Goal: Understand process/instructions: Learn how to perform a task or action

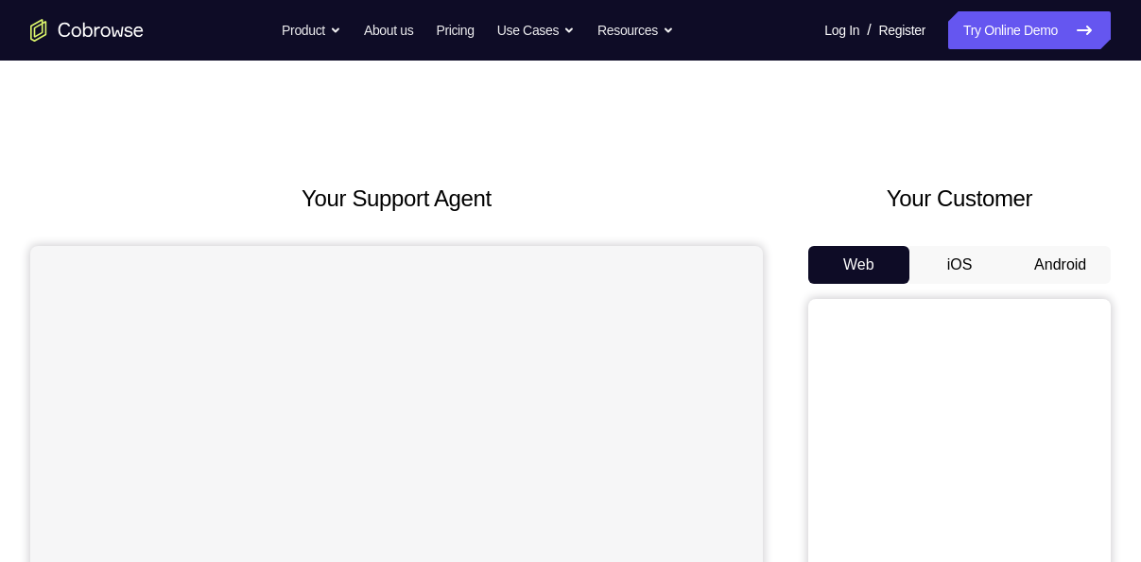
click at [1083, 252] on button "Android" at bounding box center [1060, 265] width 101 height 38
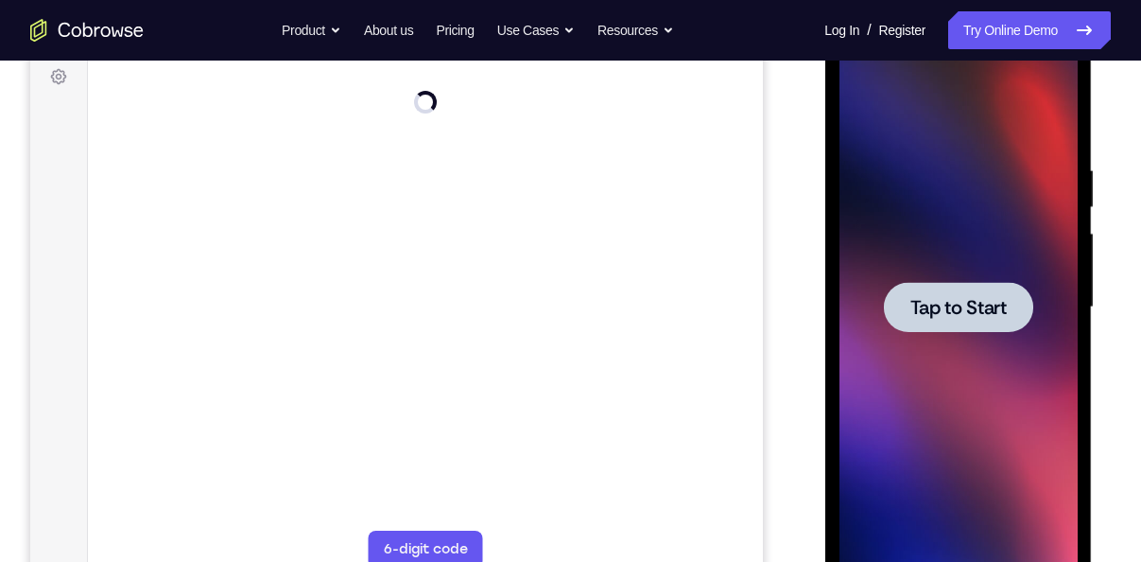
click at [963, 305] on span "Tap to Start" at bounding box center [957, 307] width 96 height 19
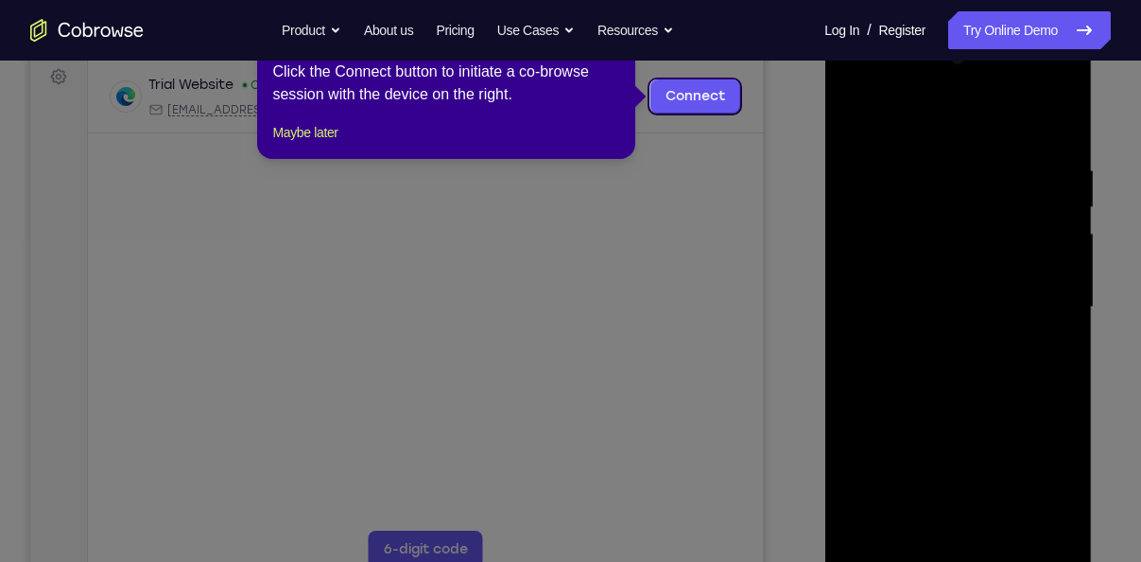
scroll to position [220, 0]
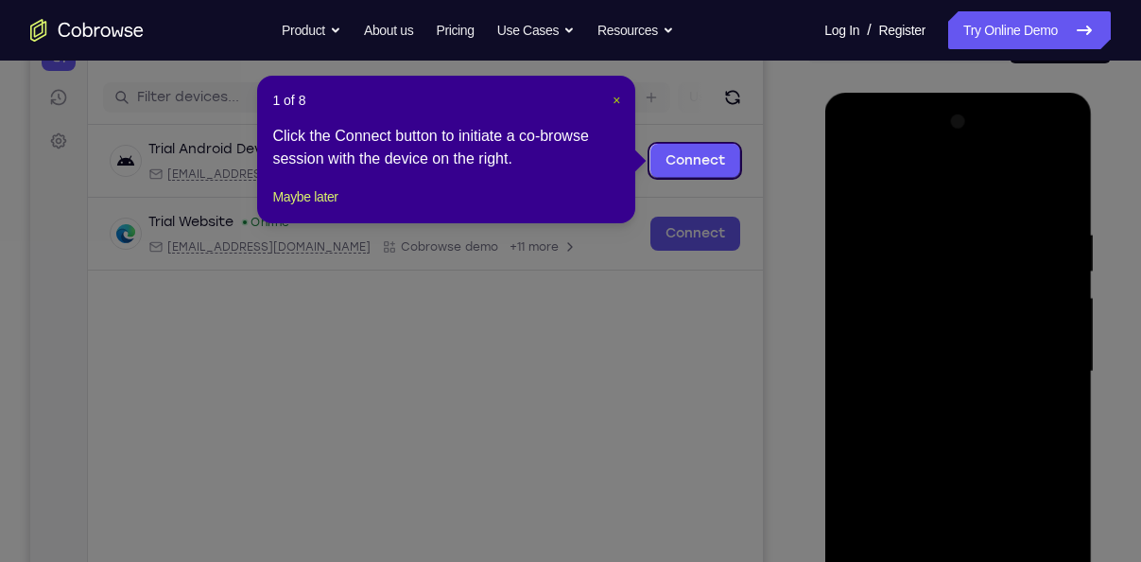
click at [615, 98] on span "×" at bounding box center [617, 100] width 8 height 15
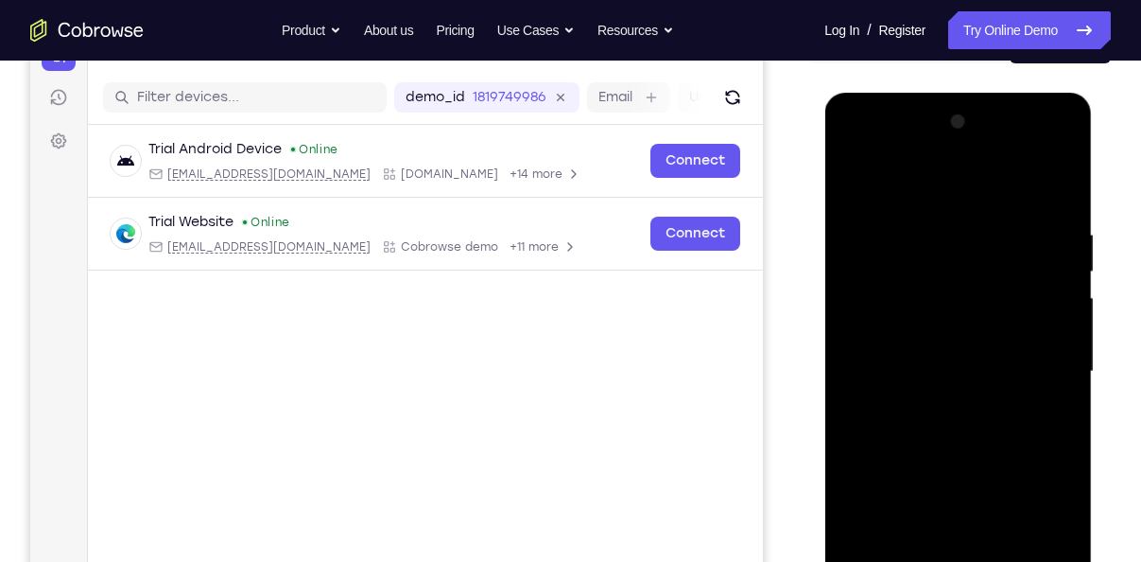
scroll to position [396, 0]
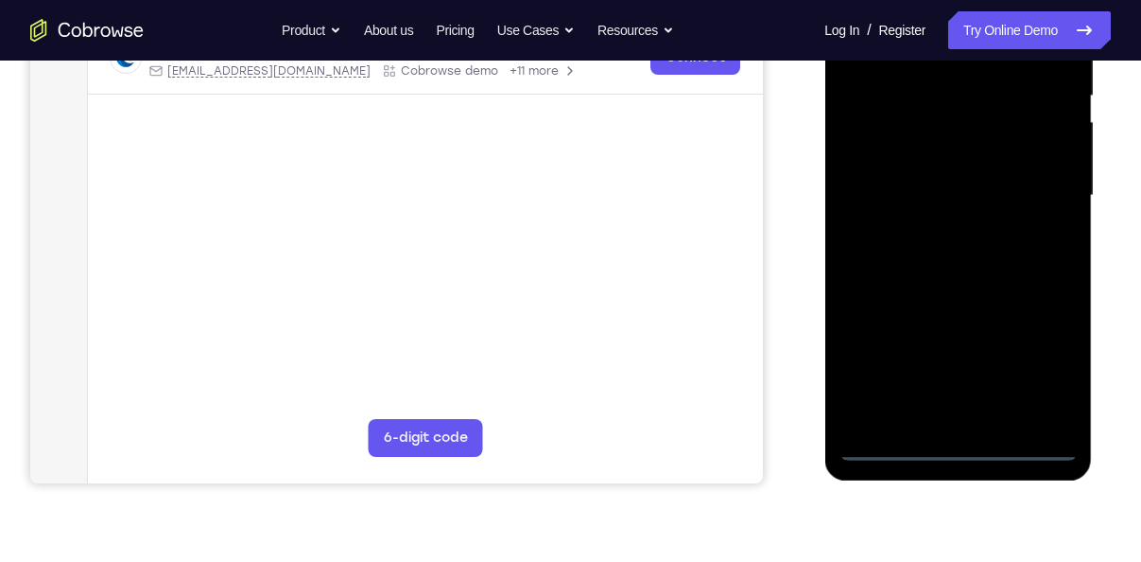
click at [949, 447] on div at bounding box center [958, 195] width 238 height 529
click at [1041, 380] on div at bounding box center [958, 195] width 238 height 529
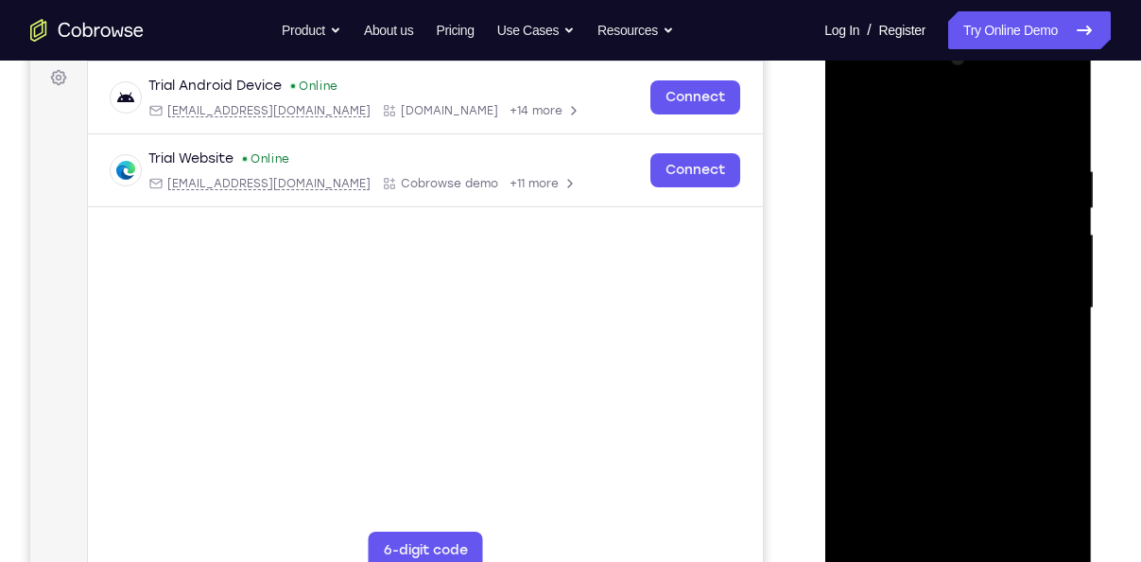
scroll to position [251, 0]
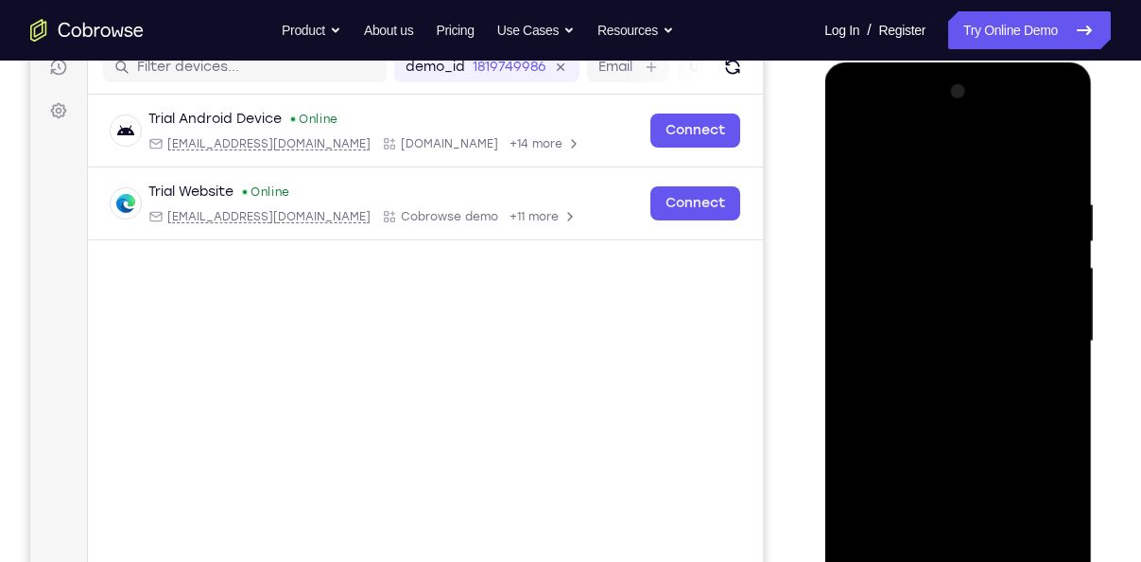
click at [854, 116] on div at bounding box center [958, 341] width 238 height 529
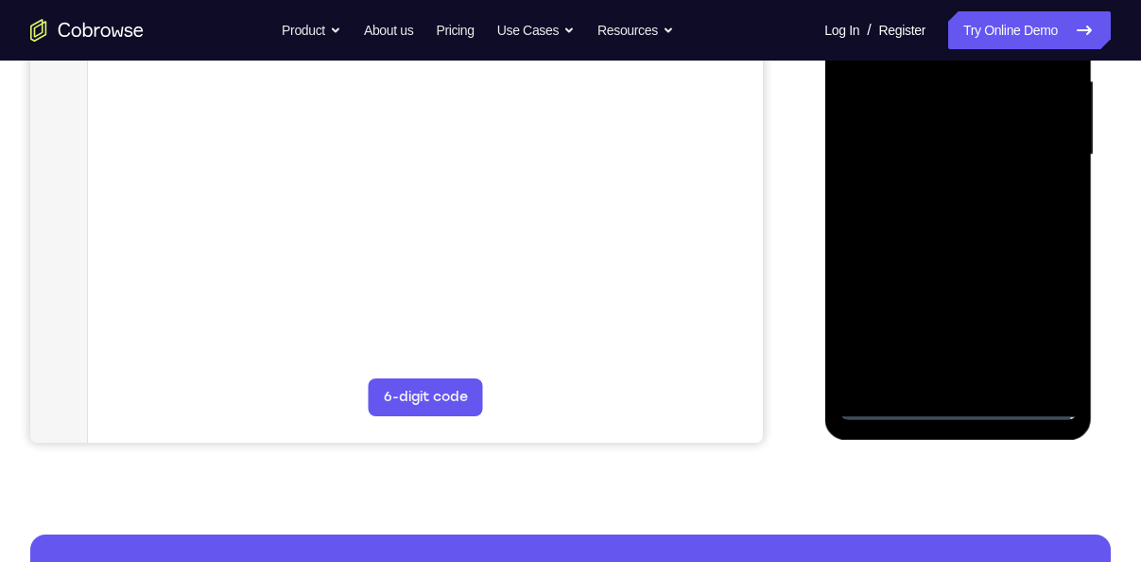
scroll to position [407, 0]
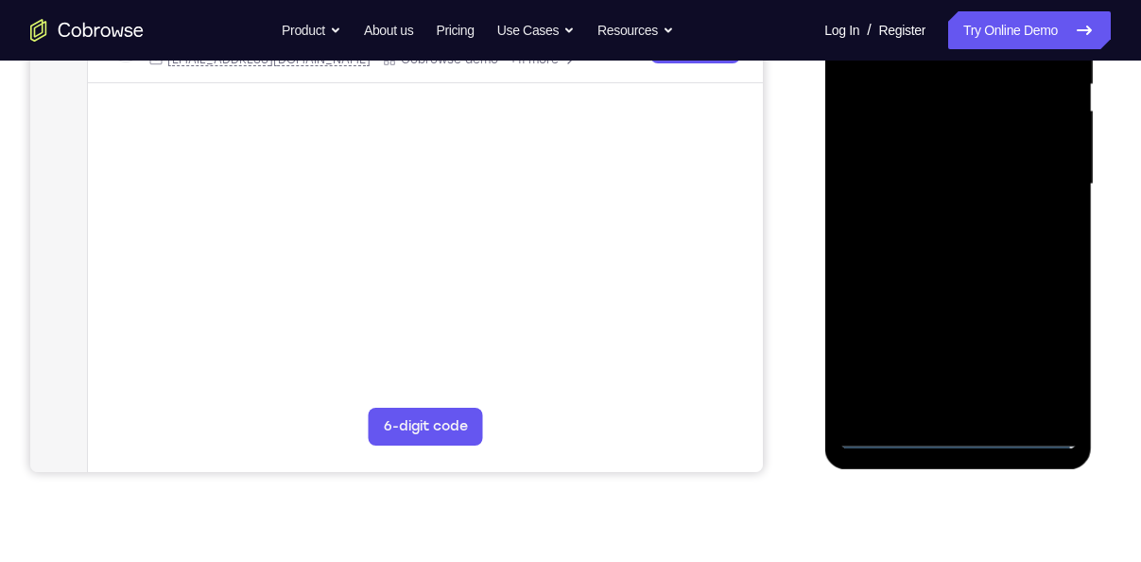
click at [1044, 175] on div at bounding box center [958, 184] width 238 height 529
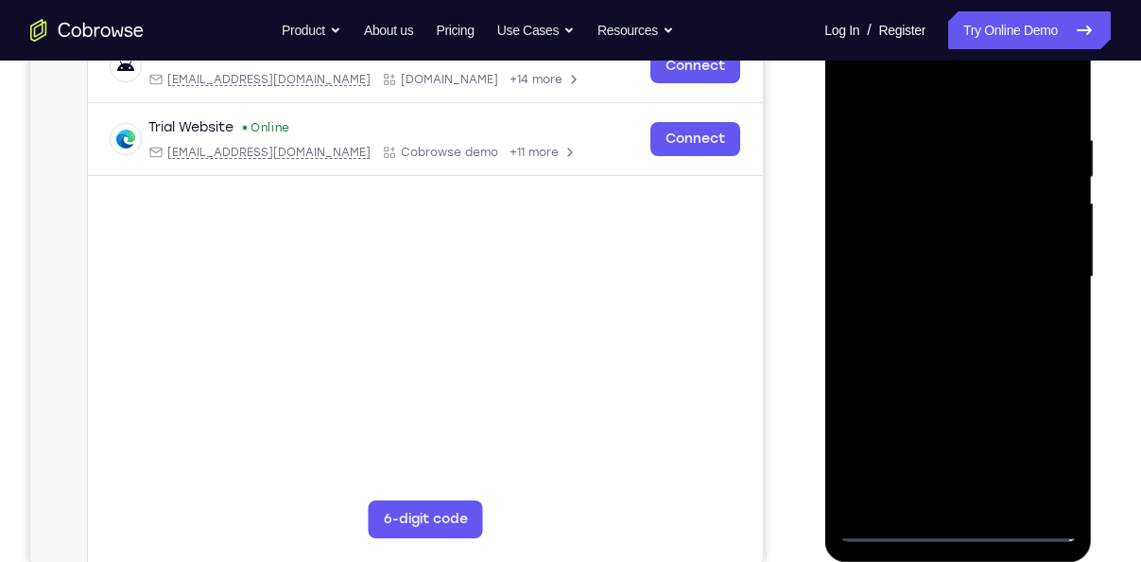
scroll to position [292, 0]
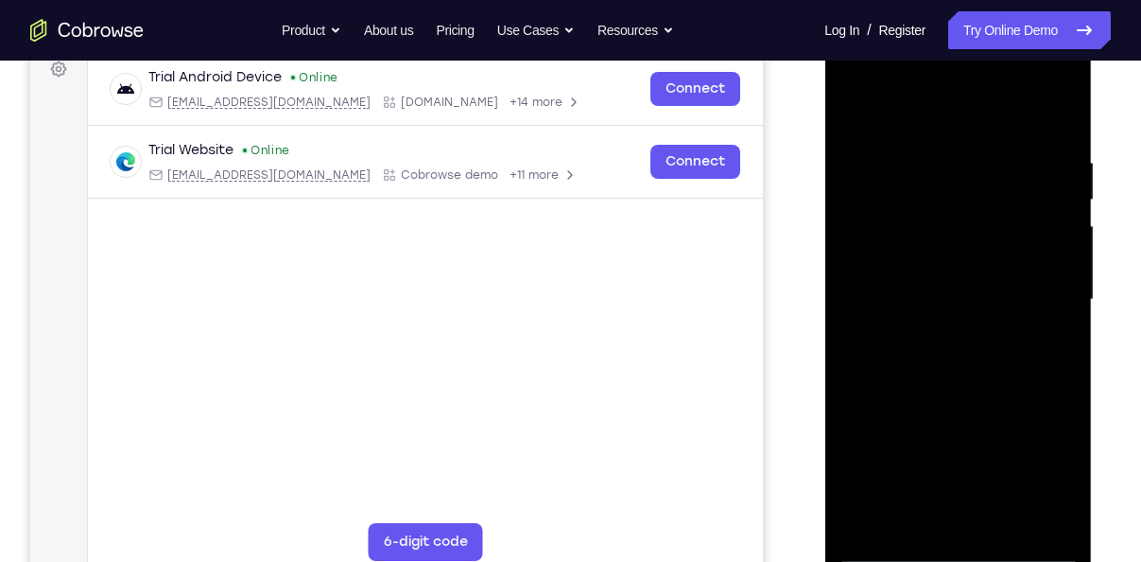
click at [938, 335] on div at bounding box center [958, 299] width 238 height 529
click at [944, 275] on div at bounding box center [958, 299] width 238 height 529
click at [949, 259] on div at bounding box center [958, 299] width 238 height 529
click at [914, 301] on div at bounding box center [958, 299] width 238 height 529
click at [1018, 355] on div at bounding box center [958, 299] width 238 height 529
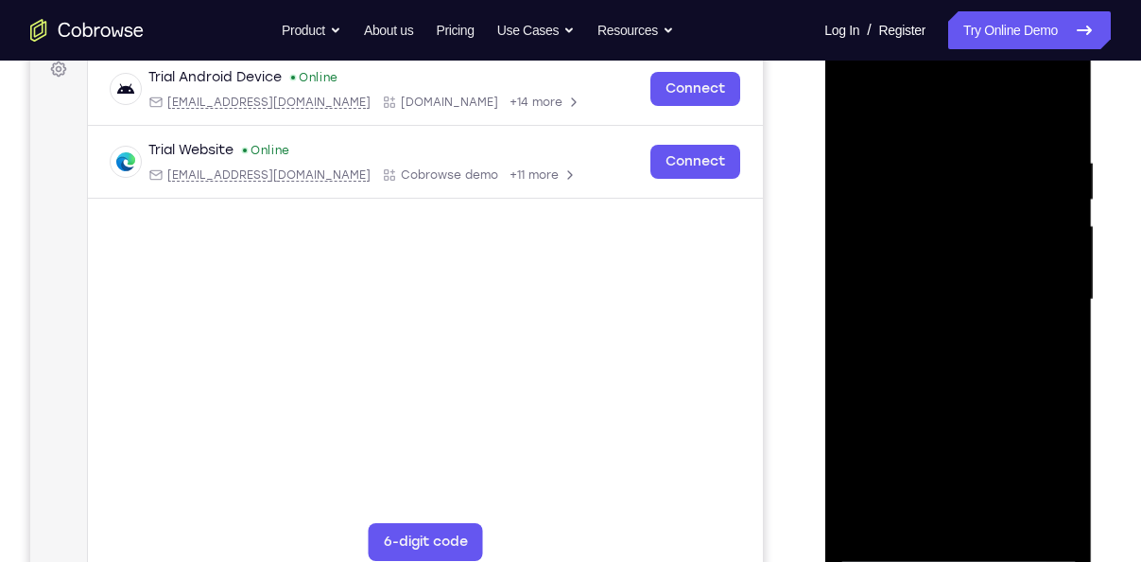
click at [1009, 354] on div at bounding box center [958, 299] width 238 height 529
click at [984, 365] on div at bounding box center [958, 299] width 238 height 529
click at [1056, 140] on div at bounding box center [958, 299] width 238 height 529
click at [1064, 375] on div at bounding box center [958, 299] width 238 height 529
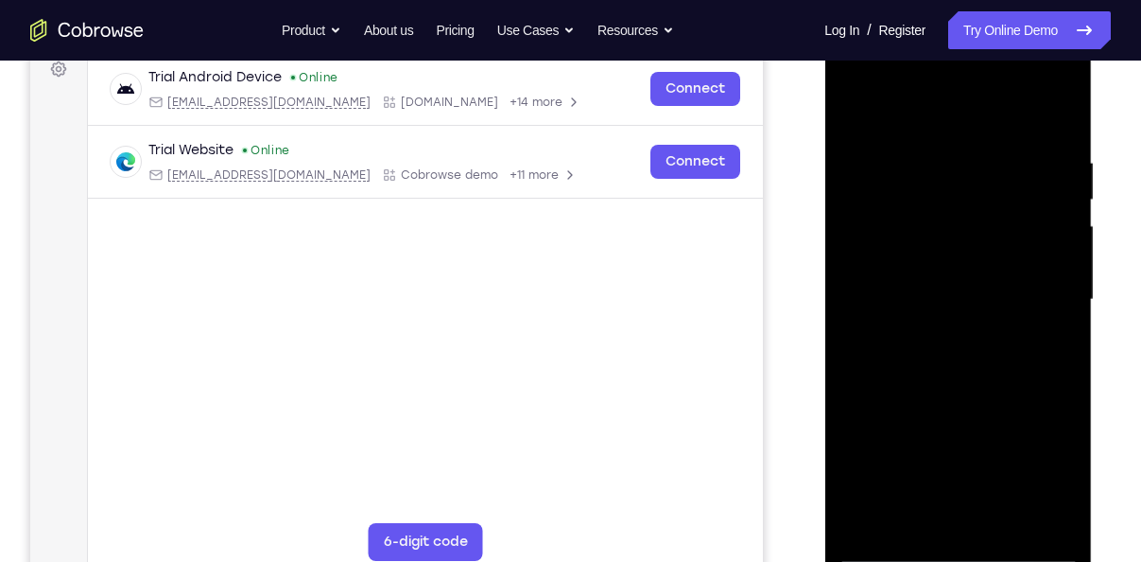
click at [1065, 102] on div at bounding box center [958, 299] width 238 height 529
click at [922, 209] on div at bounding box center [958, 299] width 238 height 529
click at [856, 104] on div at bounding box center [958, 299] width 238 height 529
click at [920, 238] on div at bounding box center [958, 299] width 238 height 529
click at [859, 105] on div at bounding box center [958, 299] width 238 height 529
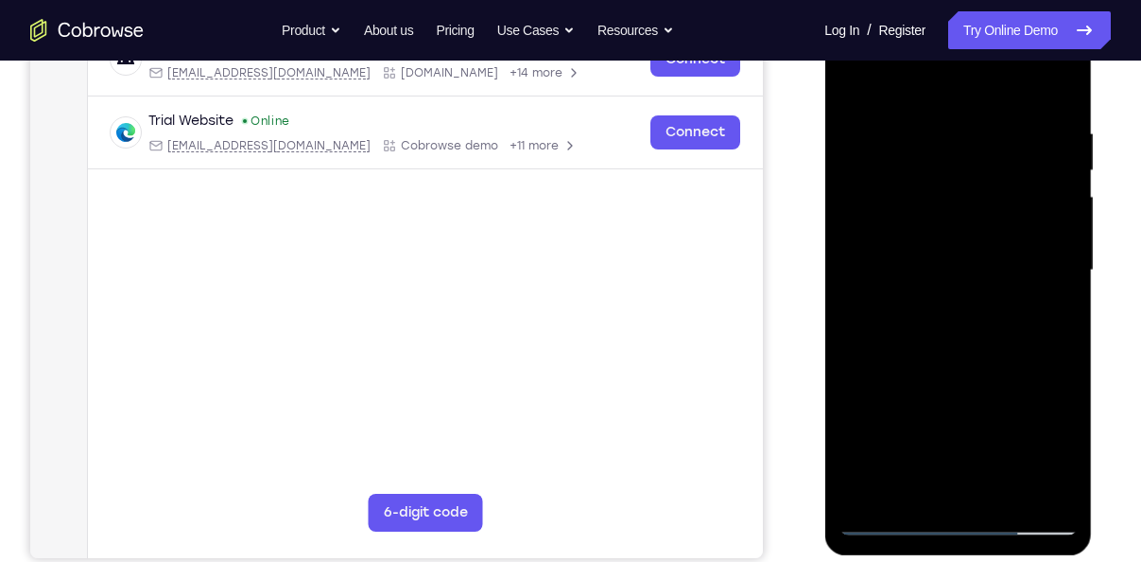
scroll to position [322, 0]
click at [854, 76] on div at bounding box center [958, 269] width 238 height 529
click at [1056, 494] on div at bounding box center [958, 269] width 238 height 529
click at [1067, 465] on div at bounding box center [958, 269] width 238 height 529
click at [1059, 330] on div at bounding box center [958, 269] width 238 height 529
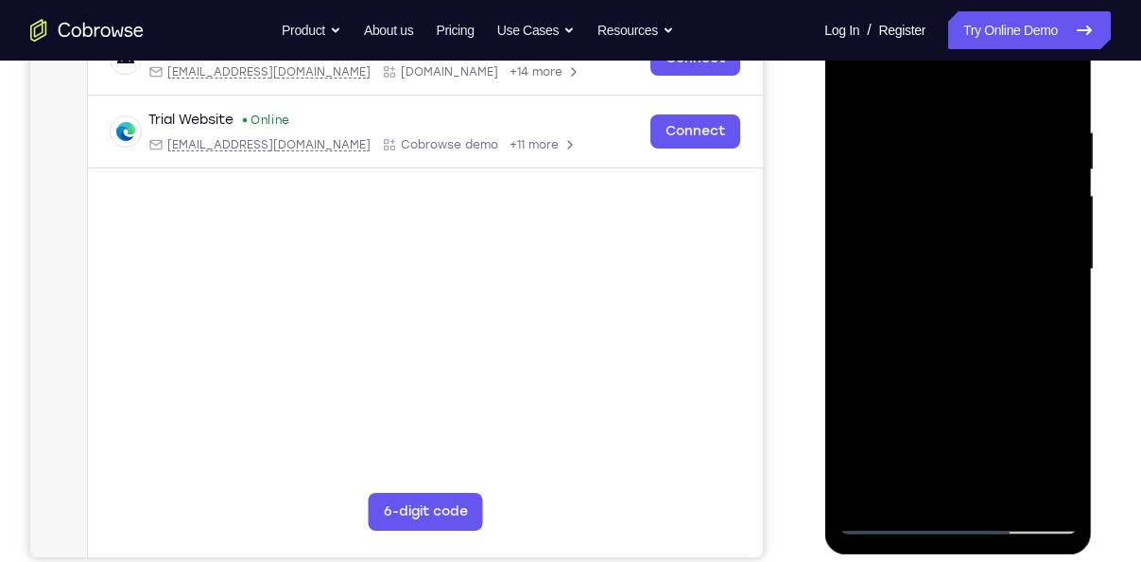
click at [1059, 330] on div at bounding box center [958, 269] width 238 height 529
click at [1005, 488] on div at bounding box center [958, 269] width 238 height 529
click at [947, 366] on div at bounding box center [958, 269] width 238 height 529
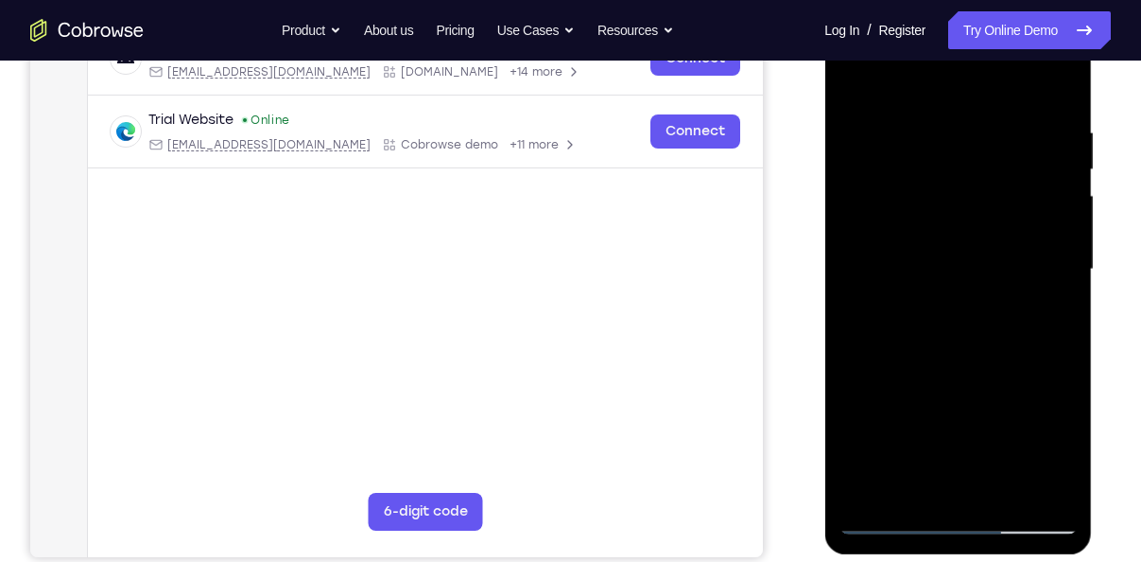
click at [924, 290] on div at bounding box center [958, 269] width 238 height 529
click at [918, 477] on div at bounding box center [958, 269] width 238 height 529
click at [1052, 317] on div at bounding box center [958, 269] width 238 height 529
click at [848, 80] on div at bounding box center [958, 269] width 238 height 529
click at [950, 305] on div at bounding box center [958, 269] width 238 height 529
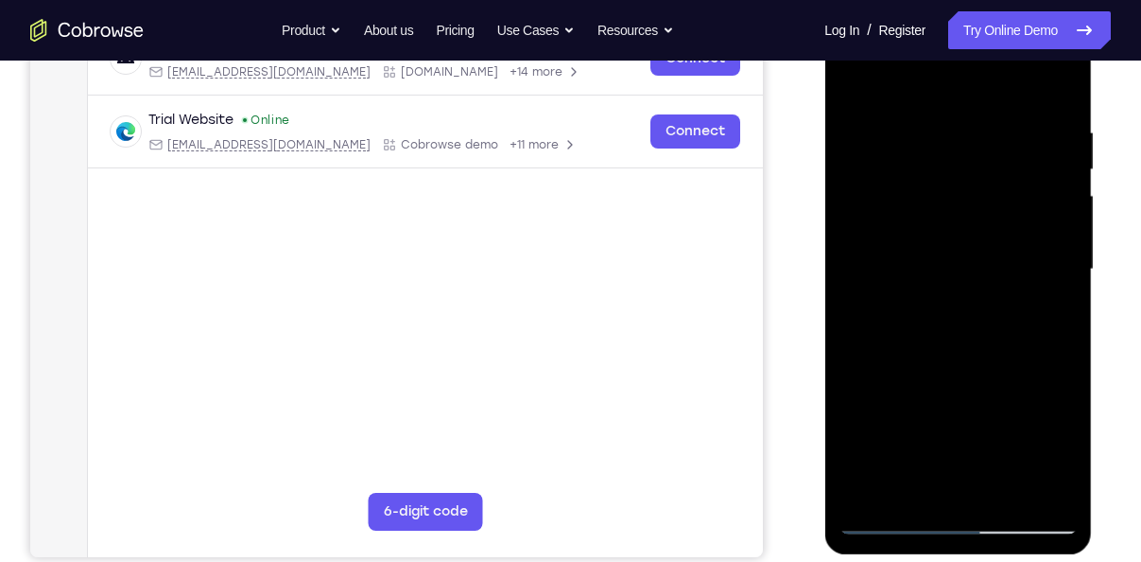
click at [899, 474] on div at bounding box center [958, 269] width 238 height 529
click at [1065, 444] on div at bounding box center [958, 269] width 238 height 529
click at [1048, 313] on div at bounding box center [958, 269] width 238 height 529
click at [848, 85] on div at bounding box center [958, 269] width 238 height 529
click at [942, 300] on div at bounding box center [958, 269] width 238 height 529
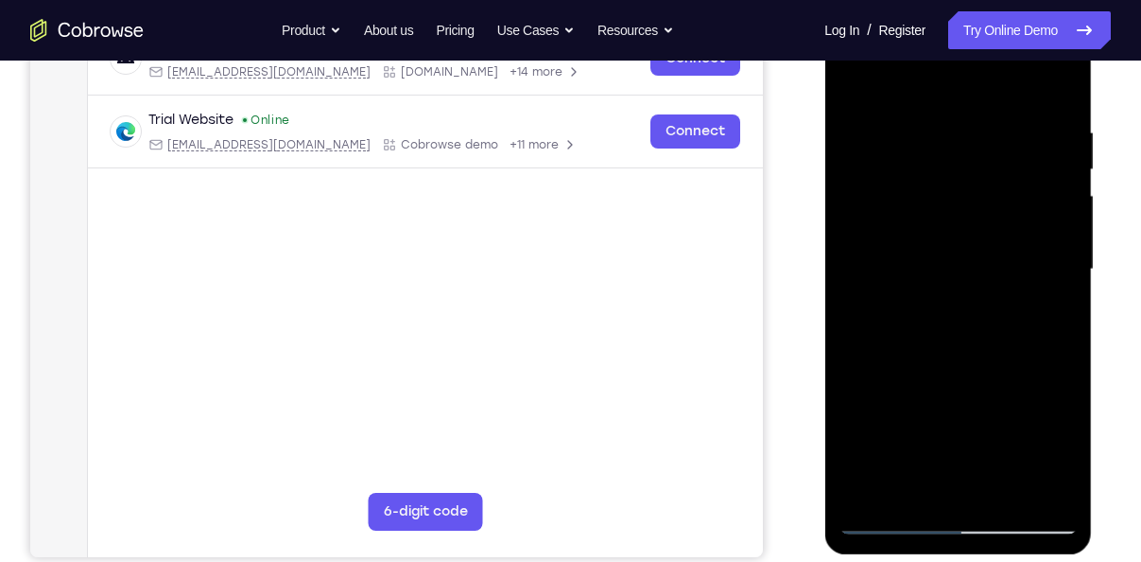
click at [954, 481] on div at bounding box center [958, 269] width 238 height 529
click at [1044, 316] on div at bounding box center [958, 269] width 238 height 529
click at [852, 82] on div at bounding box center [958, 269] width 238 height 529
click at [937, 124] on div at bounding box center [958, 269] width 238 height 529
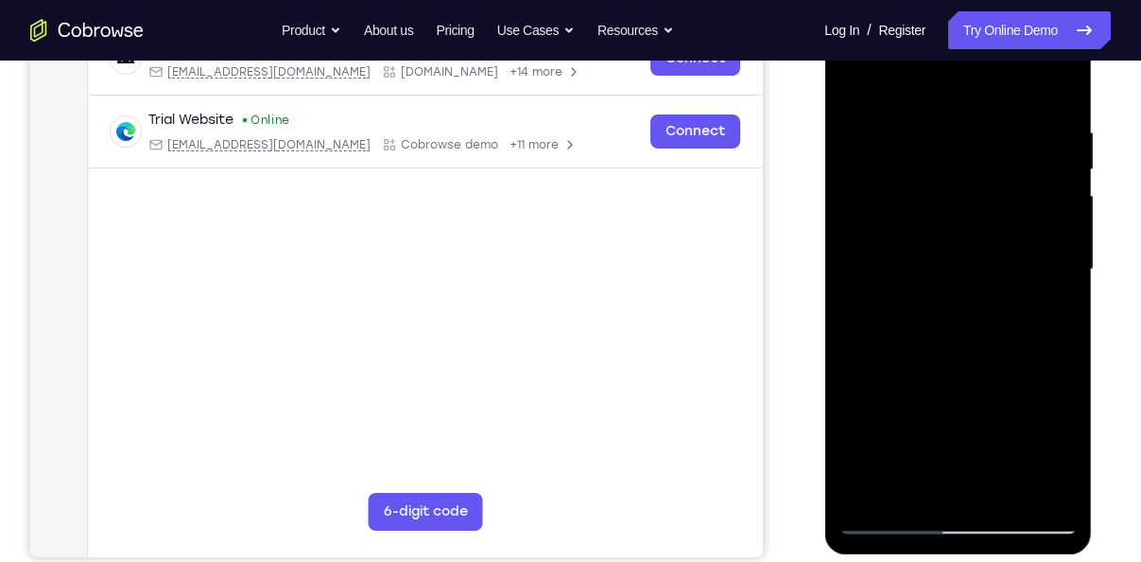
click at [1065, 286] on div at bounding box center [958, 269] width 238 height 529
click at [1055, 275] on div at bounding box center [958, 269] width 238 height 529
click at [1053, 243] on div at bounding box center [958, 269] width 238 height 529
click at [1059, 240] on div at bounding box center [958, 269] width 238 height 529
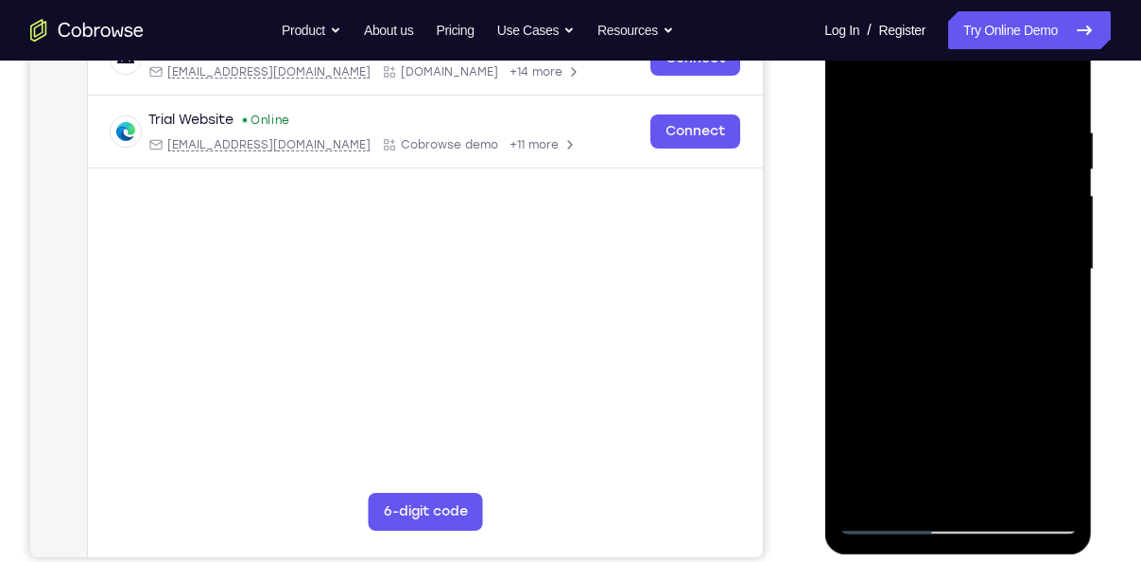
click at [1059, 240] on div at bounding box center [958, 269] width 238 height 529
click at [1069, 243] on div at bounding box center [958, 269] width 238 height 529
click at [847, 232] on div at bounding box center [958, 269] width 238 height 529
drag, startPoint x: 1034, startPoint y: 230, endPoint x: 820, endPoint y: 241, distance: 214.9
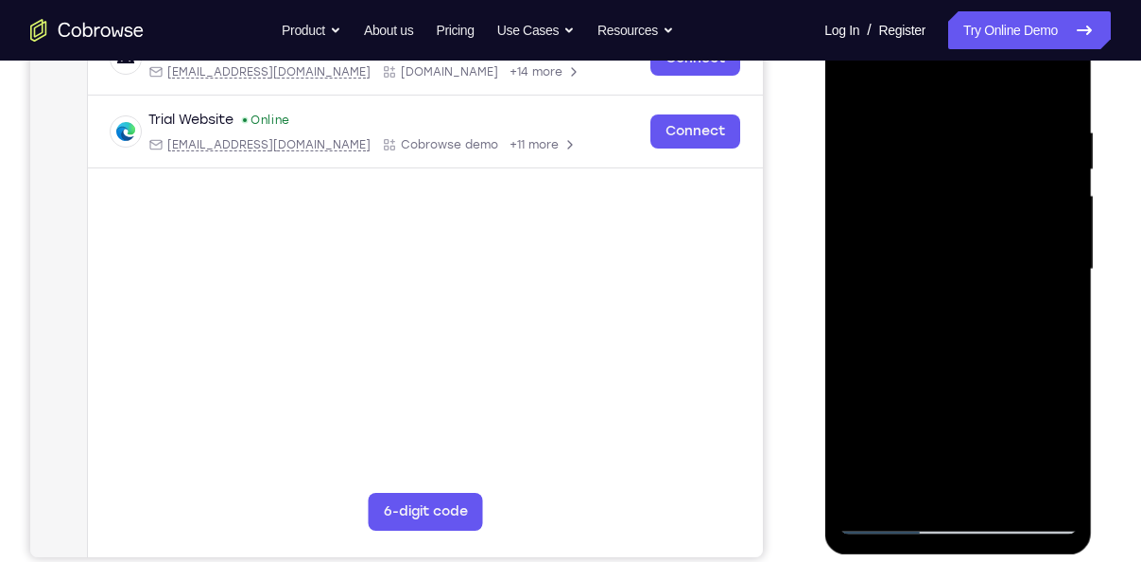
click at [824, 241] on html "Online web based iOS Simulators and Android Emulators. Run iPhone, iPad, Mobile…" at bounding box center [958, 274] width 269 height 567
click at [1026, 479] on div at bounding box center [958, 269] width 238 height 529
click at [1052, 286] on div at bounding box center [958, 269] width 238 height 529
click at [1053, 251] on div at bounding box center [958, 269] width 238 height 529
click at [1062, 262] on div at bounding box center [958, 269] width 238 height 529
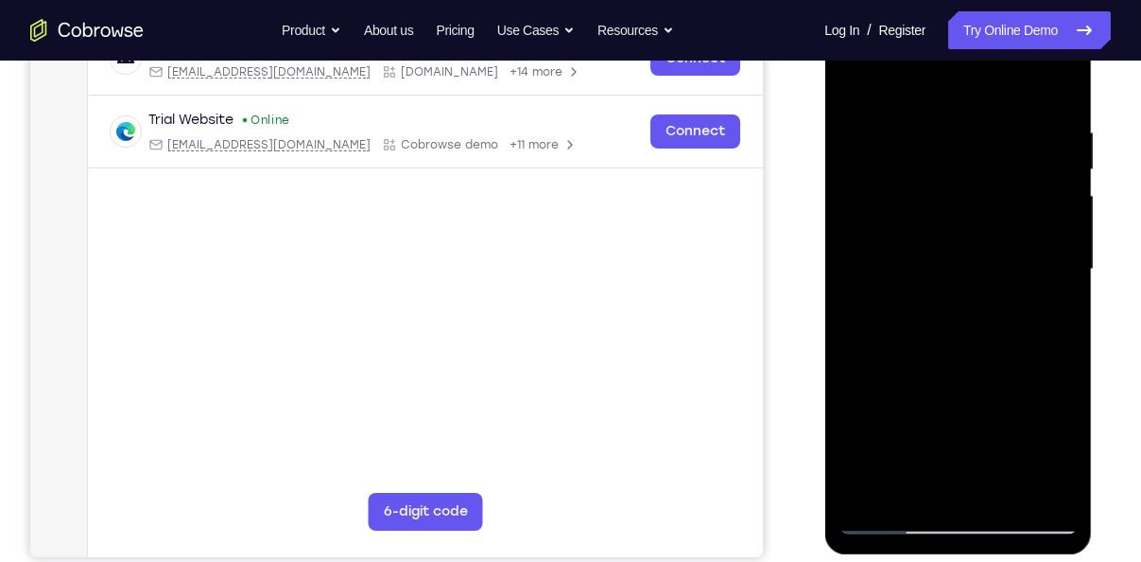
click at [1062, 262] on div at bounding box center [958, 269] width 238 height 529
click at [1031, 485] on div at bounding box center [958, 269] width 238 height 529
click at [1048, 332] on div at bounding box center [958, 269] width 238 height 529
click at [1052, 326] on div at bounding box center [958, 269] width 238 height 529
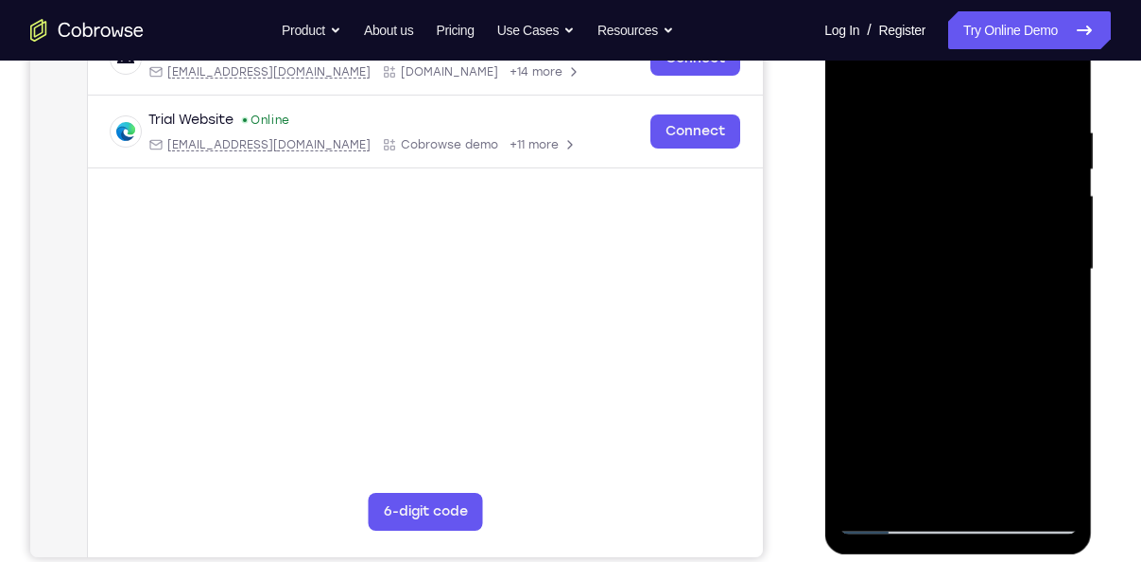
click at [1062, 343] on div at bounding box center [958, 269] width 238 height 529
click at [971, 211] on div at bounding box center [958, 269] width 238 height 529
click at [1060, 239] on div at bounding box center [958, 269] width 238 height 529
click at [1037, 216] on div at bounding box center [958, 269] width 238 height 529
click at [1054, 235] on div at bounding box center [958, 269] width 238 height 529
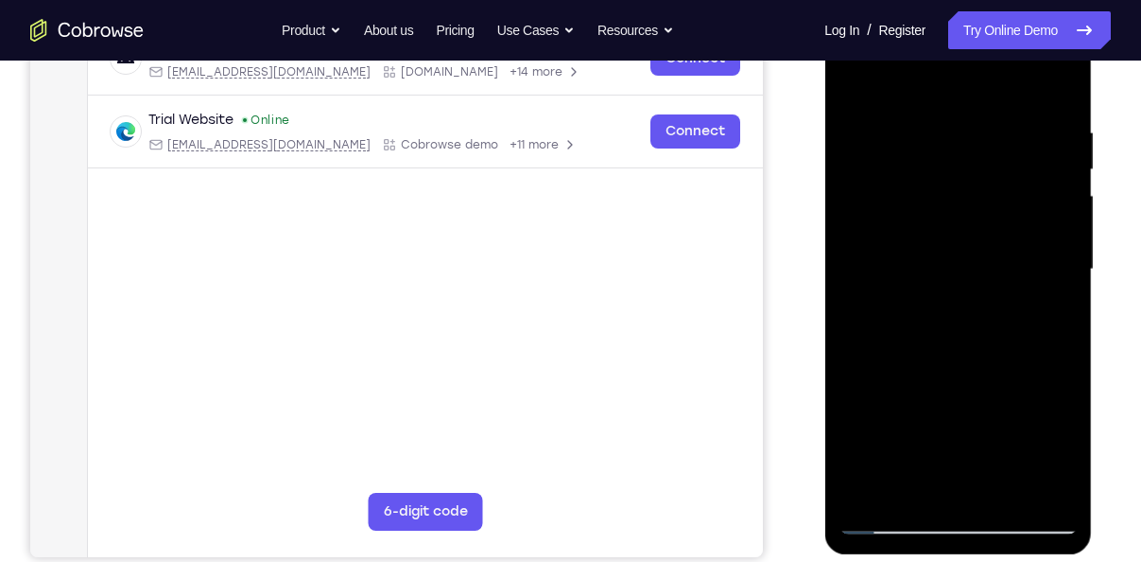
click at [1054, 235] on div at bounding box center [958, 269] width 238 height 529
click at [1065, 236] on div at bounding box center [958, 269] width 238 height 529
click at [1054, 88] on div at bounding box center [958, 269] width 238 height 529
drag, startPoint x: 928, startPoint y: 349, endPoint x: 921, endPoint y: 231, distance: 118.4
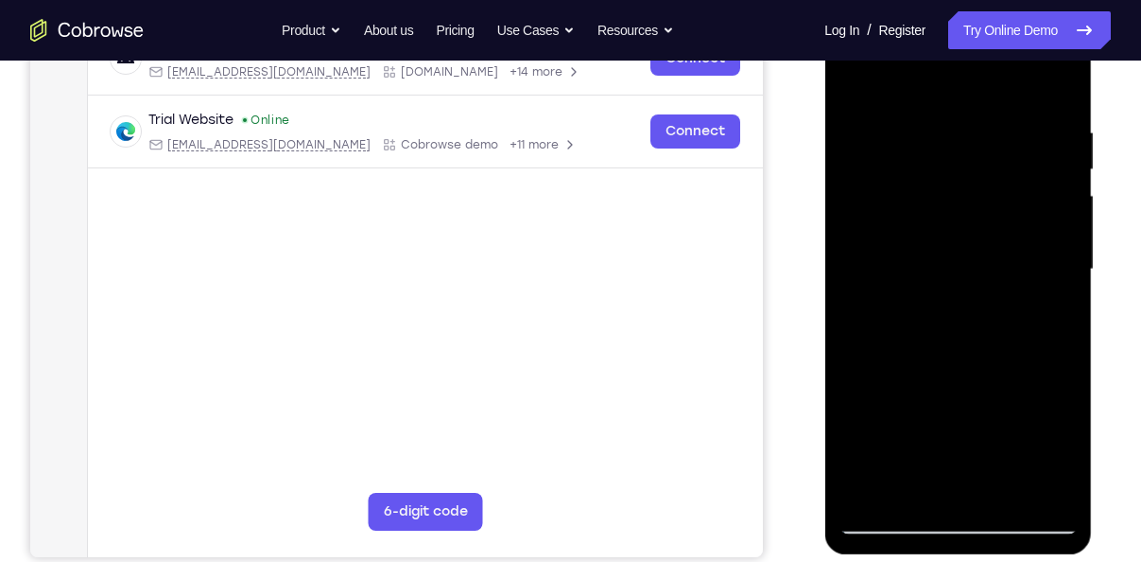
click at [921, 231] on div at bounding box center [958, 269] width 238 height 529
drag, startPoint x: 966, startPoint y: 468, endPoint x: 923, endPoint y: 211, distance: 260.8
click at [923, 211] on div at bounding box center [958, 269] width 238 height 529
